Goal: Information Seeking & Learning: Learn about a topic

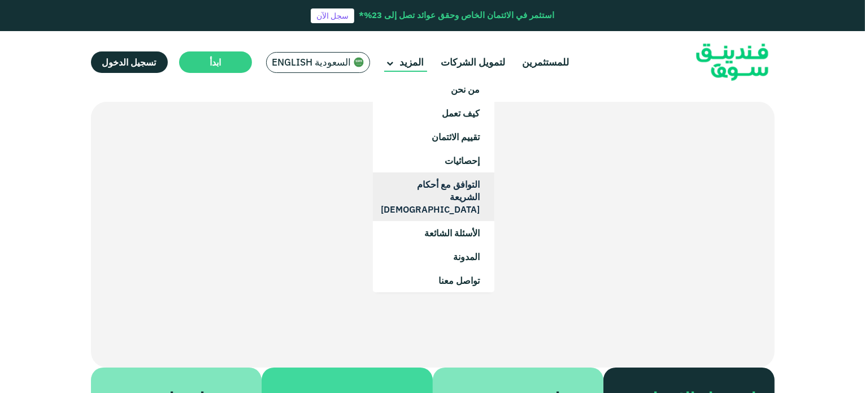
click at [437, 185] on link "التوافق مع أحكام الشريعة [DEMOGRAPHIC_DATA]" at bounding box center [433, 196] width 121 height 49
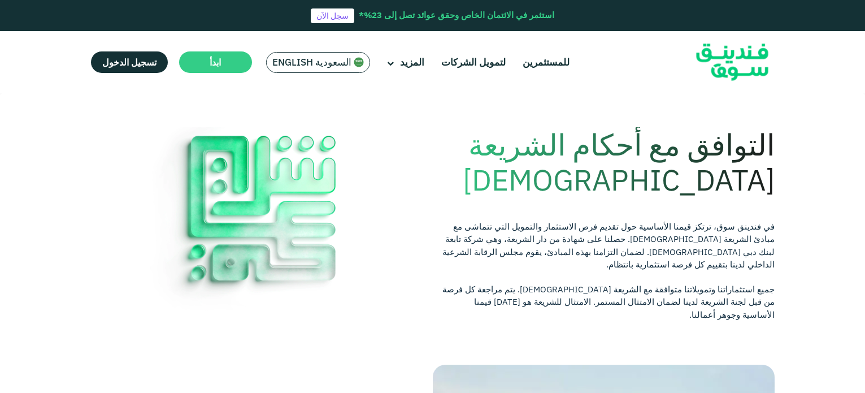
click at [437, 185] on div "التوافق مع أحكام الشريعة الإسلامية في فندينق سوق، ترتكز قيمنا الأساسية حول تقدي…" at bounding box center [432, 226] width 683 height 198
